Goal: Transaction & Acquisition: Obtain resource

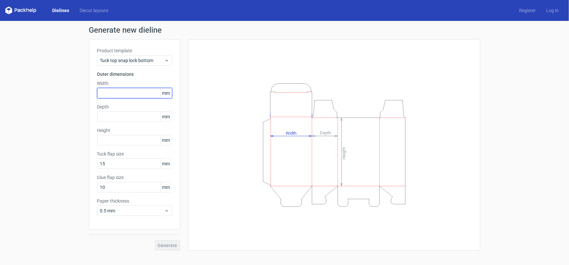
click at [130, 91] on input "text" at bounding box center [134, 93] width 75 height 10
type input "67"
click at [118, 120] on input "text" at bounding box center [134, 116] width 75 height 10
click at [138, 140] on input "text" at bounding box center [134, 140] width 75 height 10
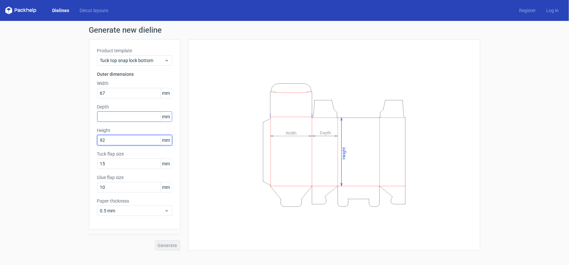
type input "92"
click at [127, 116] on input "text" at bounding box center [134, 116] width 75 height 10
type input "27"
click at [155, 240] on button "Generate" at bounding box center [167, 245] width 25 height 10
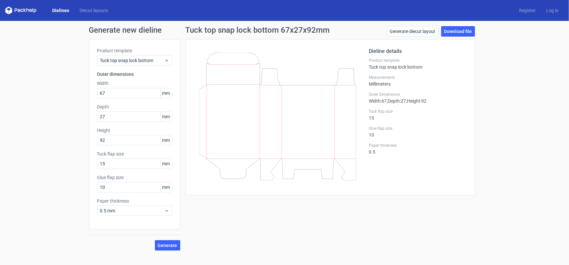
click at [62, 9] on link "Dielines" at bounding box center [60, 10] width 27 height 7
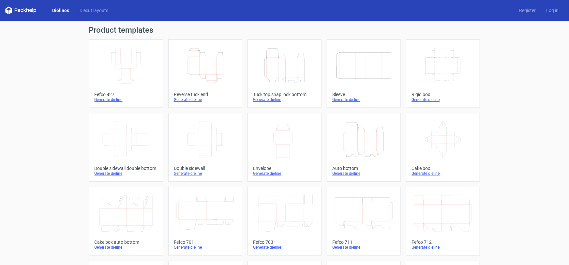
click at [212, 77] on icon "Height Depth Width" at bounding box center [206, 65] width 58 height 37
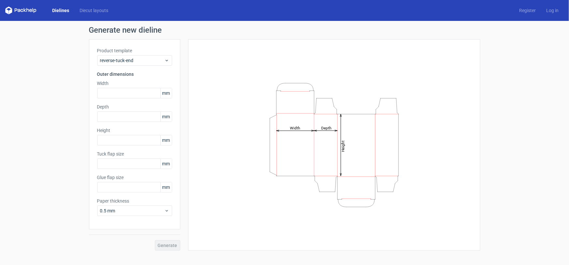
type input "15"
type input "10"
click at [118, 90] on input "text" at bounding box center [134, 93] width 75 height 10
type input "67"
type input "27"
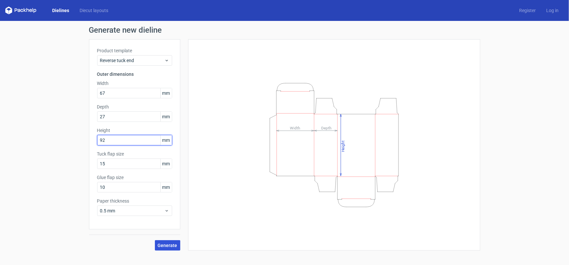
type input "92"
click at [166, 245] on span "Generate" at bounding box center [168, 245] width 20 height 5
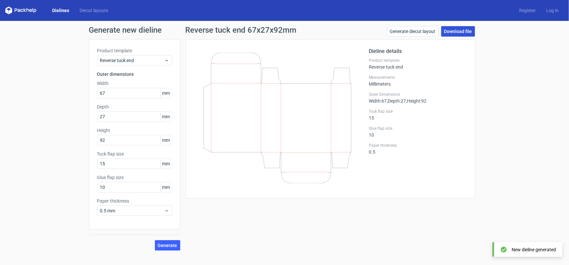
click at [463, 33] on link "Download file" at bounding box center [458, 31] width 34 height 10
click at [412, 33] on link "Generate diecut layout" at bounding box center [413, 31] width 52 height 10
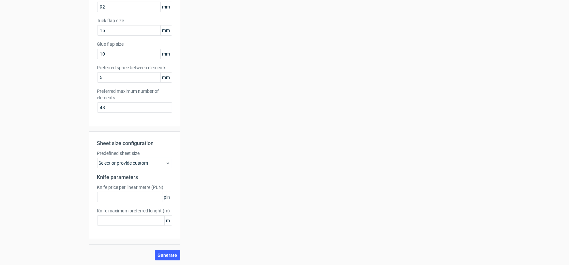
scroll to position [133, 0]
click at [172, 256] on button "Generate" at bounding box center [167, 254] width 25 height 10
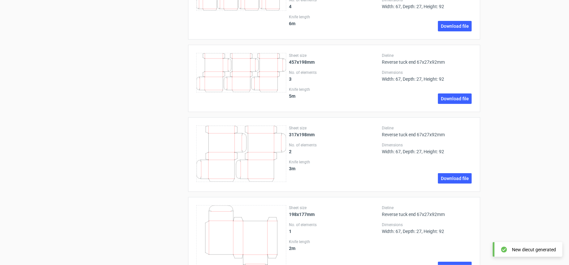
scroll to position [1054, 0]
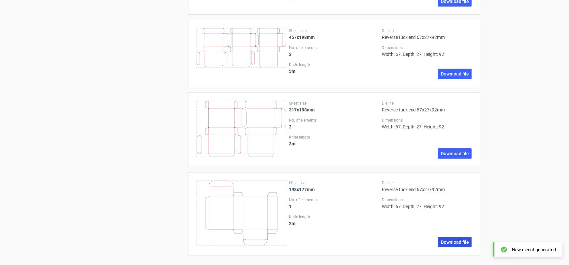
click at [453, 239] on link "Download file" at bounding box center [455, 242] width 34 height 10
click at [345, 209] on div "Sheet size 198x177mm No. of elements 1 Knife length 2 m" at bounding box center [334, 213] width 90 height 67
